Goal: Understand process/instructions: Learn how to perform a task or action

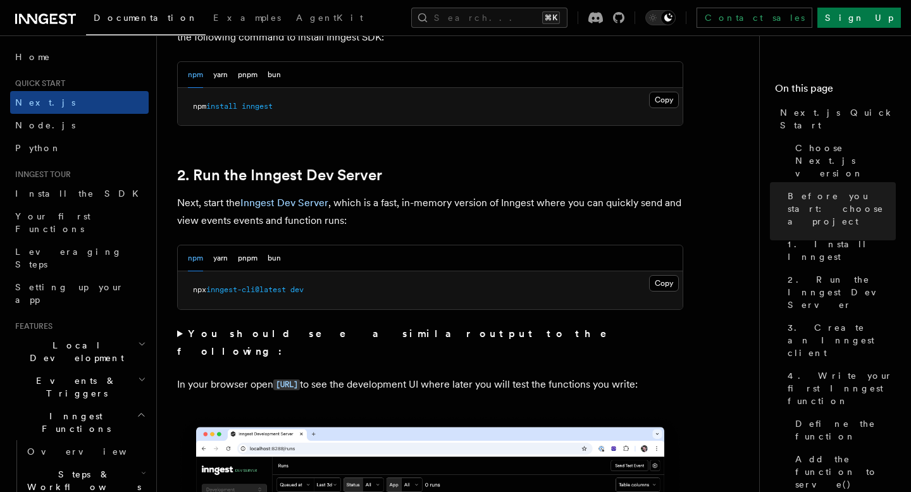
scroll to position [771, 0]
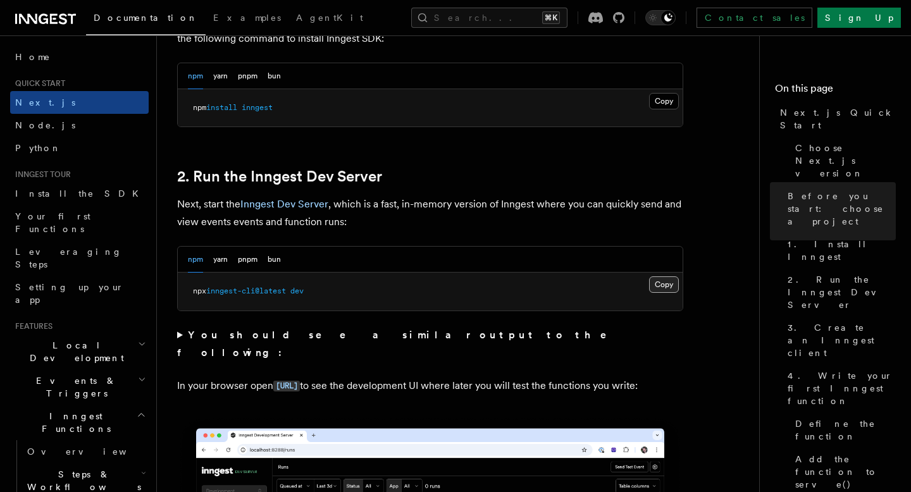
click at [666, 289] on button "Copy Copied" at bounding box center [664, 285] width 30 height 16
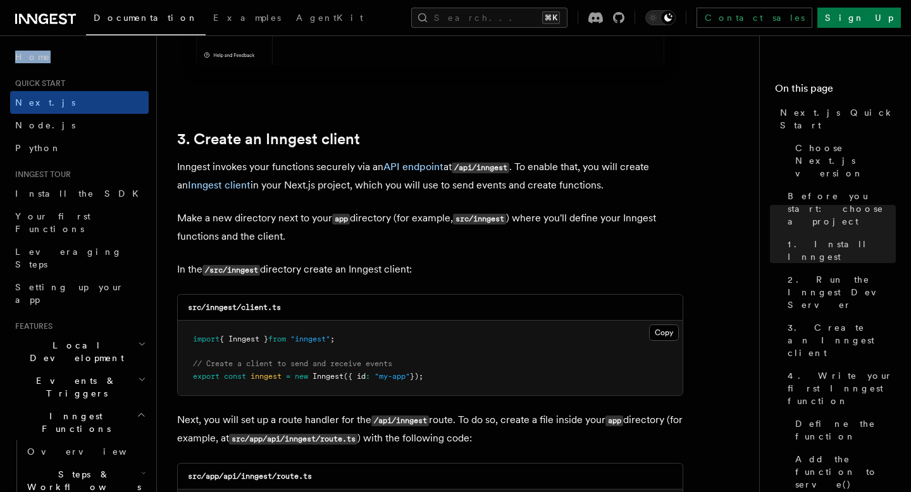
scroll to position [1487, 0]
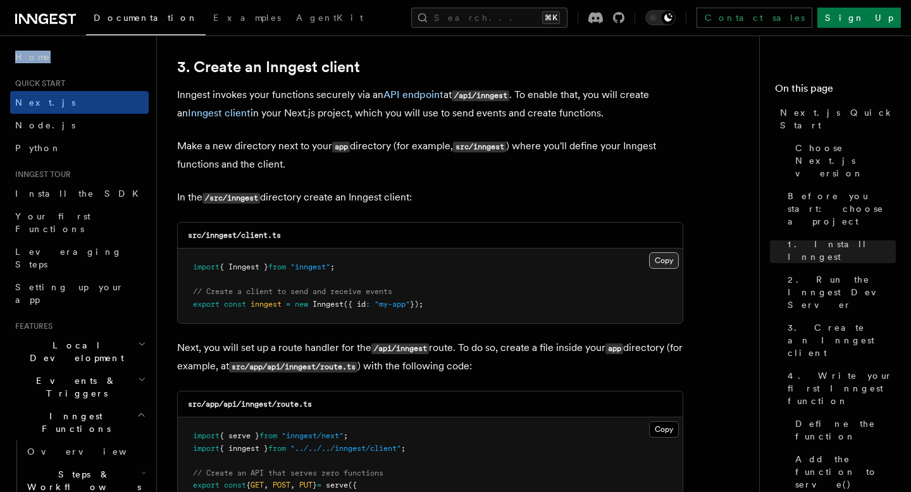
click at [670, 261] on button "Copy Copied" at bounding box center [664, 261] width 30 height 16
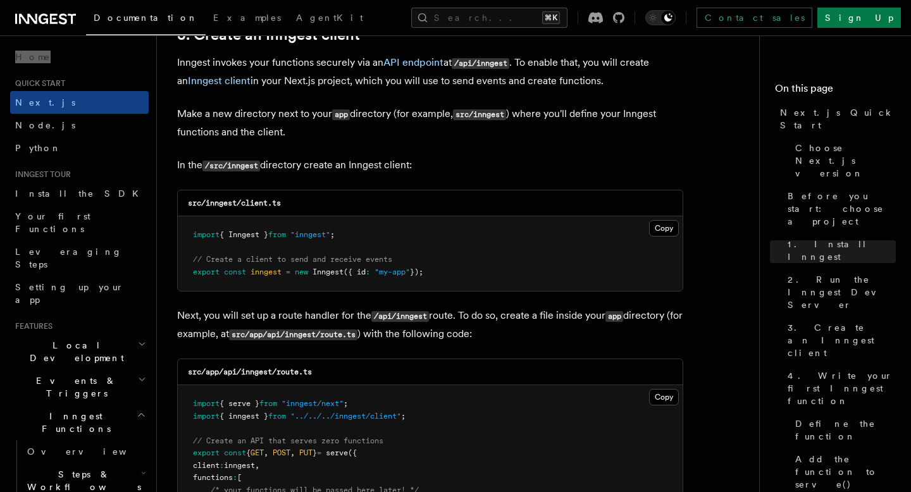
scroll to position [1528, 0]
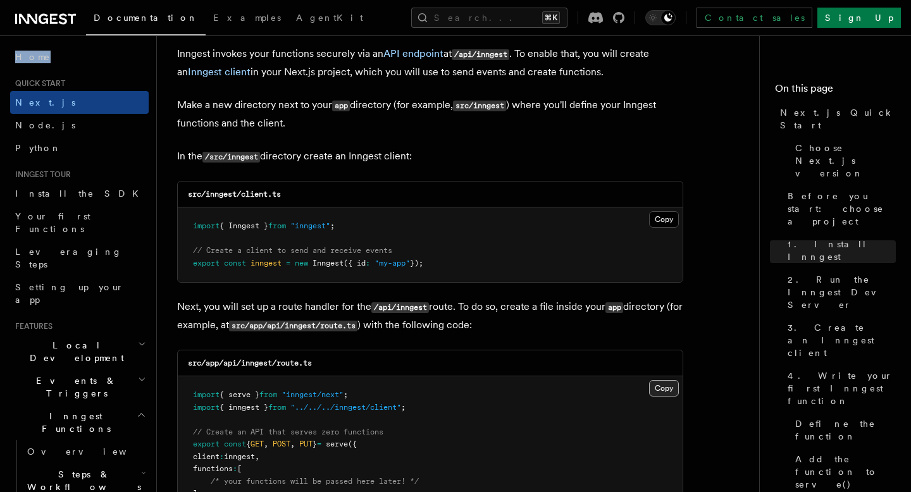
click at [658, 395] on button "Copy Copied" at bounding box center [664, 388] width 30 height 16
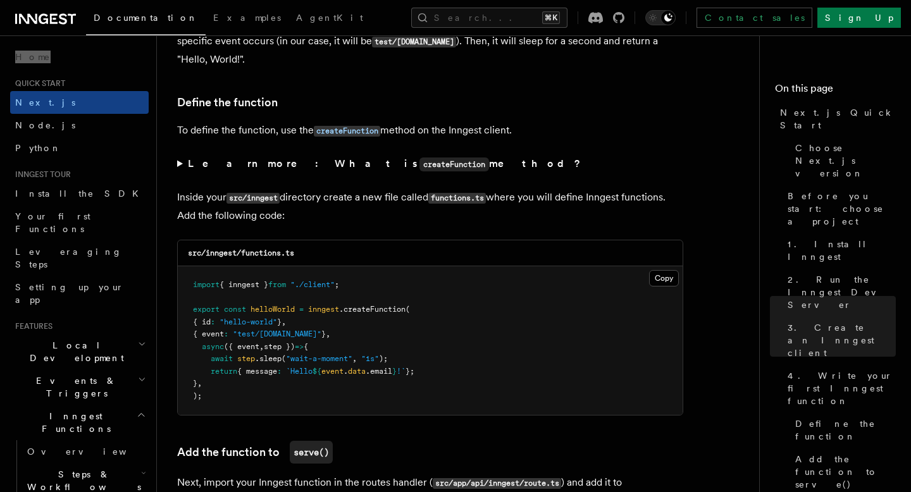
scroll to position [2029, 0]
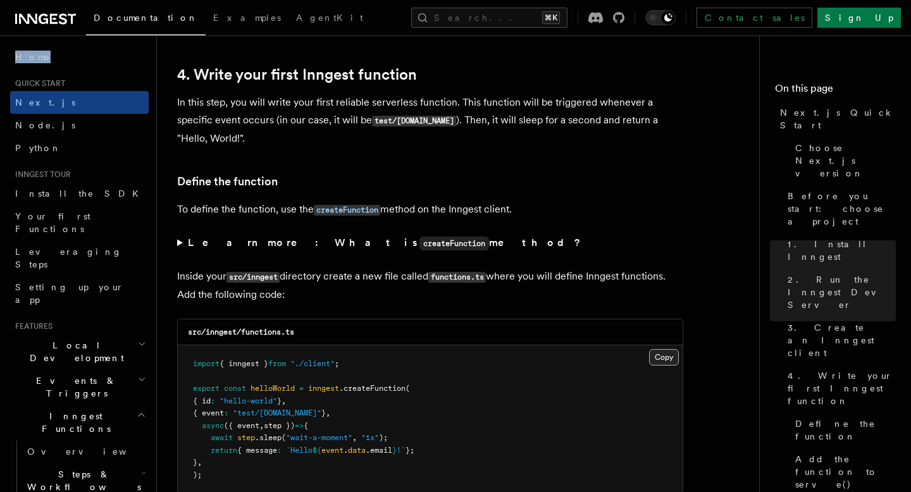
click at [660, 365] on button "Copy Copied" at bounding box center [664, 357] width 30 height 16
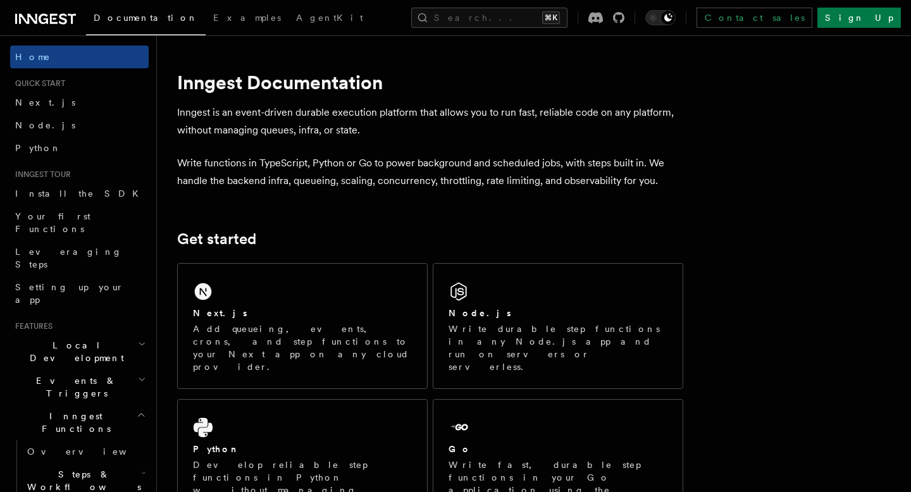
click at [53, 20] on icon at bounding box center [45, 18] width 61 height 15
